Goal: Transaction & Acquisition: Purchase product/service

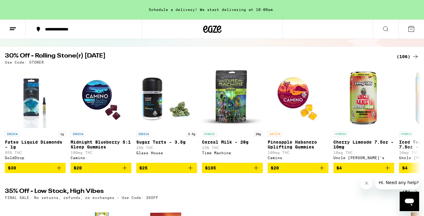
scroll to position [52, 0]
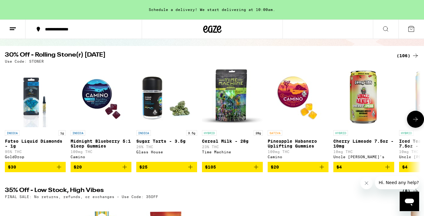
click at [415, 120] on icon at bounding box center [415, 119] width 7 height 7
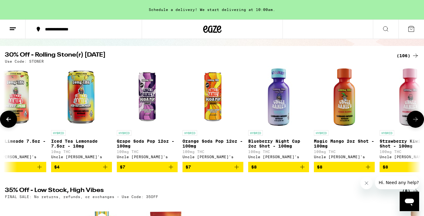
scroll to position [0, 0]
click at [415, 120] on icon at bounding box center [415, 119] width 7 height 7
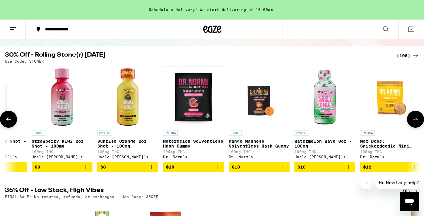
click at [415, 120] on icon at bounding box center [415, 119] width 7 height 7
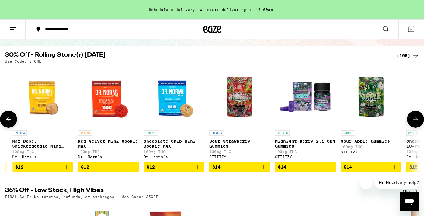
click at [415, 120] on icon at bounding box center [415, 119] width 7 height 7
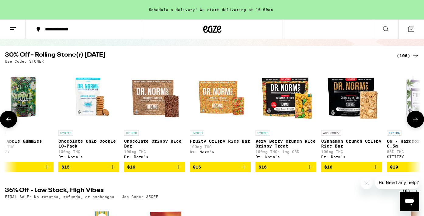
click at [415, 120] on icon at bounding box center [415, 119] width 7 height 7
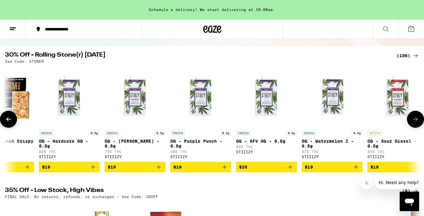
click at [415, 120] on icon at bounding box center [415, 119] width 7 height 7
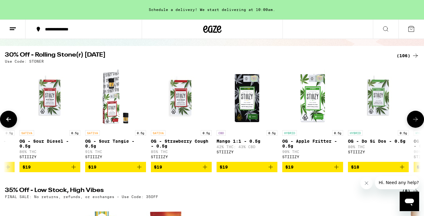
click at [415, 120] on icon at bounding box center [415, 119] width 7 height 7
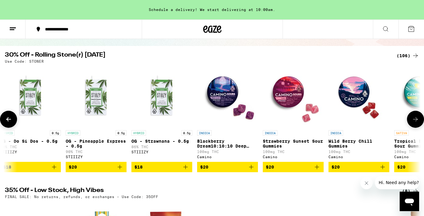
click at [415, 120] on icon at bounding box center [415, 119] width 7 height 7
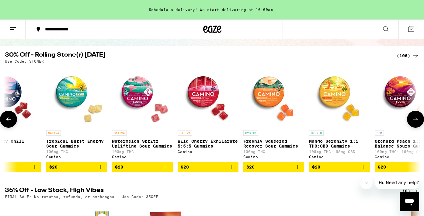
click at [415, 120] on icon at bounding box center [415, 119] width 7 height 7
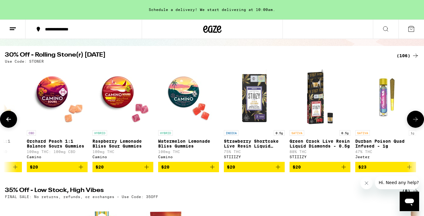
click at [415, 120] on icon at bounding box center [415, 119] width 7 height 7
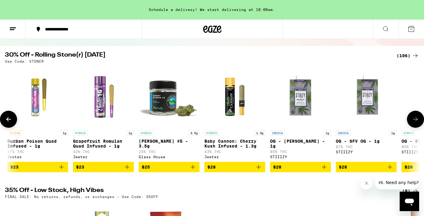
click at [415, 120] on icon at bounding box center [415, 119] width 7 height 7
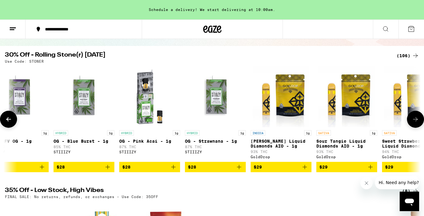
click at [415, 120] on icon at bounding box center [415, 119] width 7 height 7
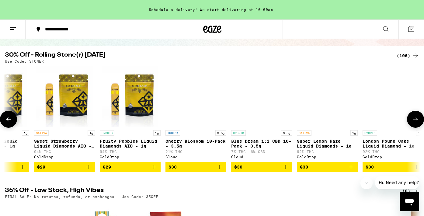
scroll to position [0, 4176]
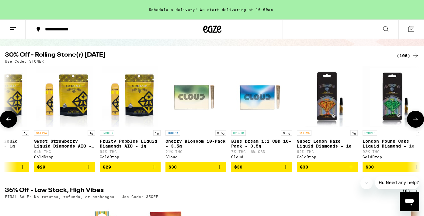
click at [415, 120] on icon at bounding box center [415, 119] width 7 height 7
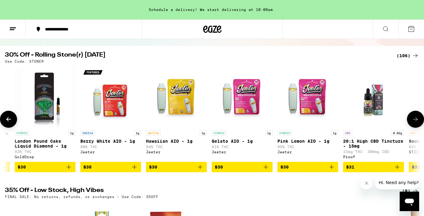
click at [414, 123] on icon at bounding box center [415, 119] width 7 height 7
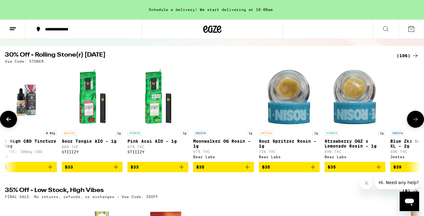
scroll to position [0, 4872]
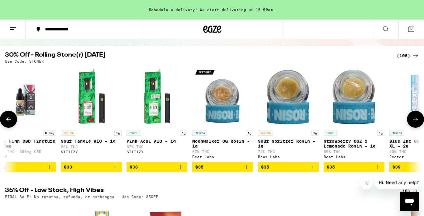
click at [414, 123] on icon at bounding box center [415, 119] width 7 height 7
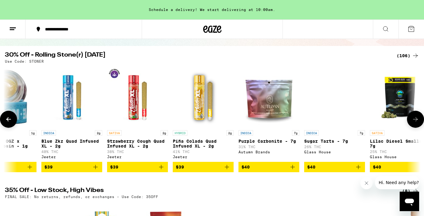
click at [414, 123] on icon at bounding box center [415, 119] width 7 height 7
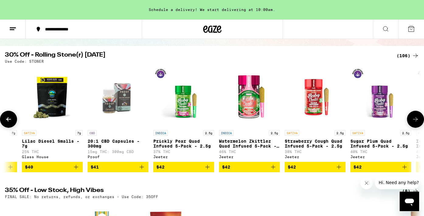
click at [414, 123] on icon at bounding box center [415, 119] width 7 height 7
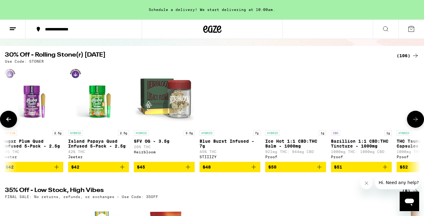
click at [414, 123] on icon at bounding box center [415, 119] width 7 height 7
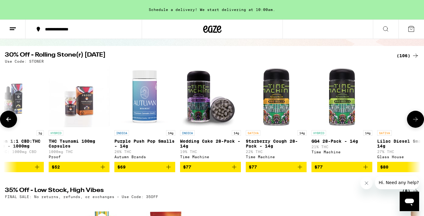
click at [414, 123] on icon at bounding box center [415, 119] width 7 height 7
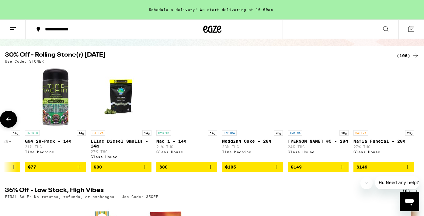
click at [414, 123] on div at bounding box center [415, 119] width 17 height 17
